Goal: Task Accomplishment & Management: Use online tool/utility

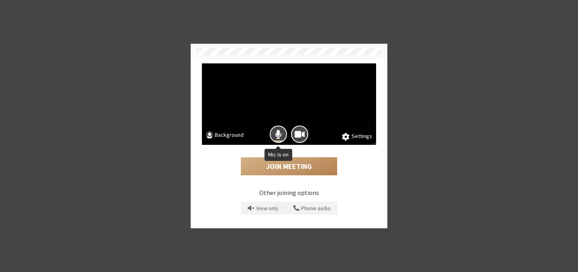
click at [274, 126] on div at bounding box center [278, 134] width 21 height 21
click at [282, 137] on button "Mic is on" at bounding box center [278, 134] width 17 height 17
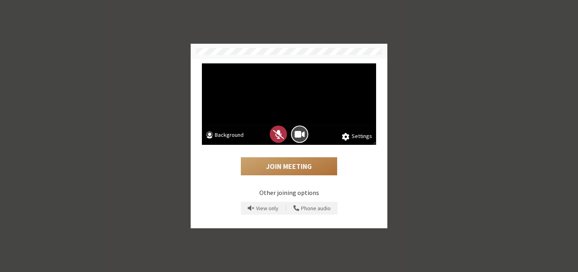
click at [285, 167] on button "Join Meeting" at bounding box center [289, 166] width 96 height 18
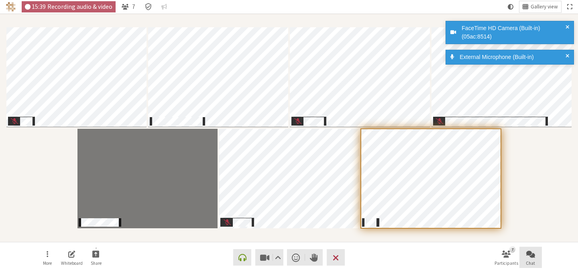
click at [529, 255] on span "Open chat" at bounding box center [530, 253] width 9 height 9
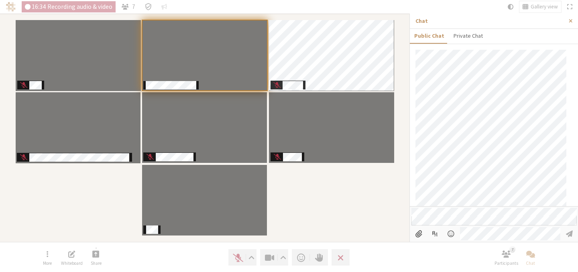
scroll to position [464, 0]
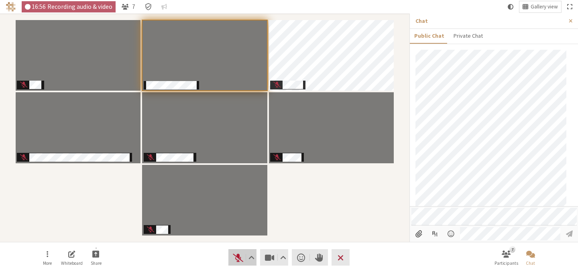
click at [236, 253] on span "Unmute (⌘+Shift+A)" at bounding box center [237, 257] width 11 height 11
click at [238, 261] on span "Mute (⌘+Shift+A)" at bounding box center [237, 257] width 11 height 11
click at [316, 222] on div "Participants" at bounding box center [205, 127] width 398 height 217
click at [238, 255] on span "Unmute (⌘+Shift+A)" at bounding box center [237, 257] width 11 height 11
click at [234, 259] on span "Mute (⌘+Shift+A)" at bounding box center [237, 257] width 11 height 11
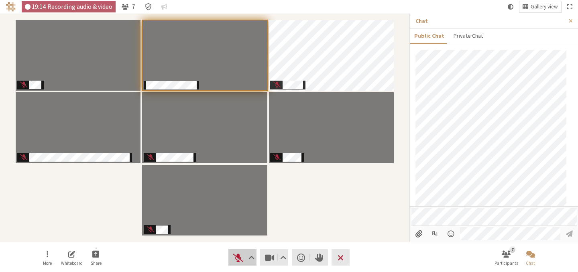
click at [236, 258] on span "Unmute (⌘+Shift+A)" at bounding box center [237, 257] width 11 height 11
click at [236, 259] on span "Mute (⌘+Shift+A)" at bounding box center [237, 257] width 11 height 11
drag, startPoint x: 236, startPoint y: 256, endPoint x: 349, endPoint y: 228, distance: 116.3
click at [349, 228] on div "19:25 Recording audio & video 7 Gallery view More Whiteboard Share Audio Video …" at bounding box center [289, 128] width 578 height 228
click at [236, 259] on span "Unmute (⌘+Shift+A)" at bounding box center [237, 257] width 11 height 11
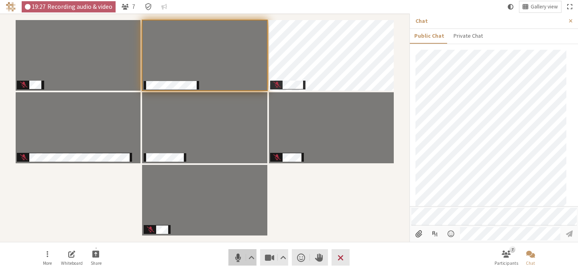
click at [236, 259] on span "Mute (⌘+Shift+A)" at bounding box center [237, 257] width 11 height 11
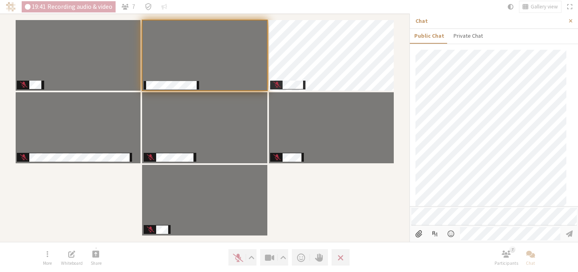
scroll to position [502, 0]
